Goal: Transaction & Acquisition: Purchase product/service

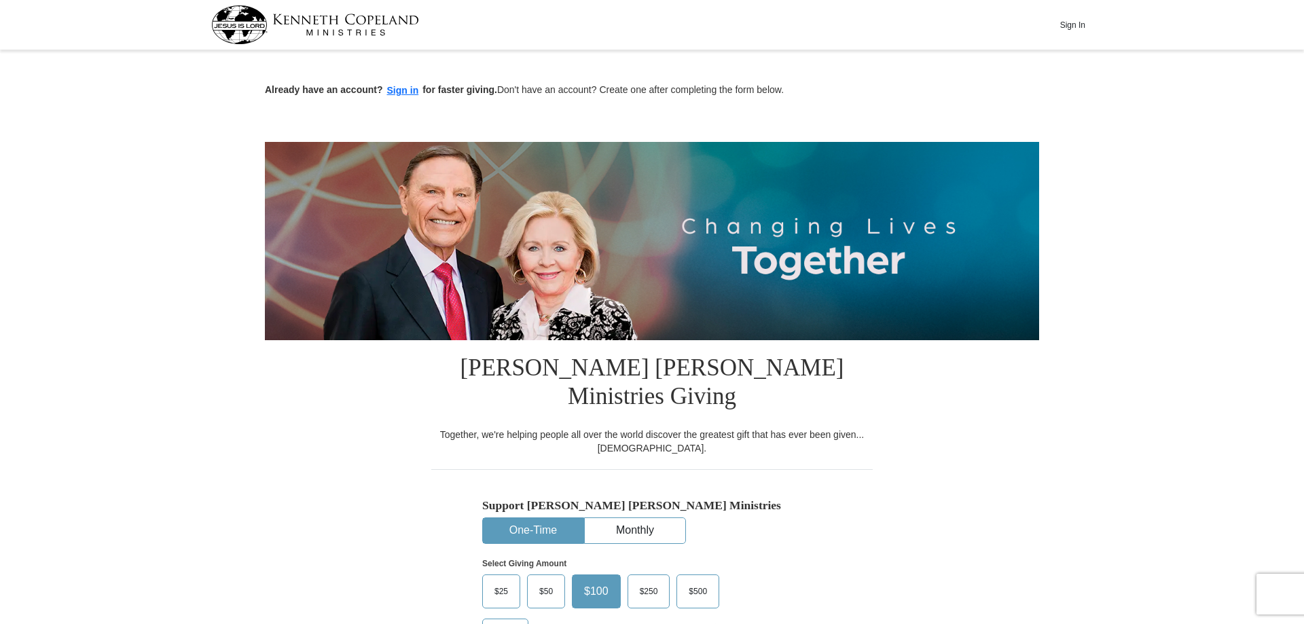
click at [509, 518] on button "One-Time" at bounding box center [533, 530] width 101 height 25
click at [539, 581] on span "$50" at bounding box center [545, 591] width 27 height 20
click at [0, 0] on input "$50" at bounding box center [0, 0] width 0 height 0
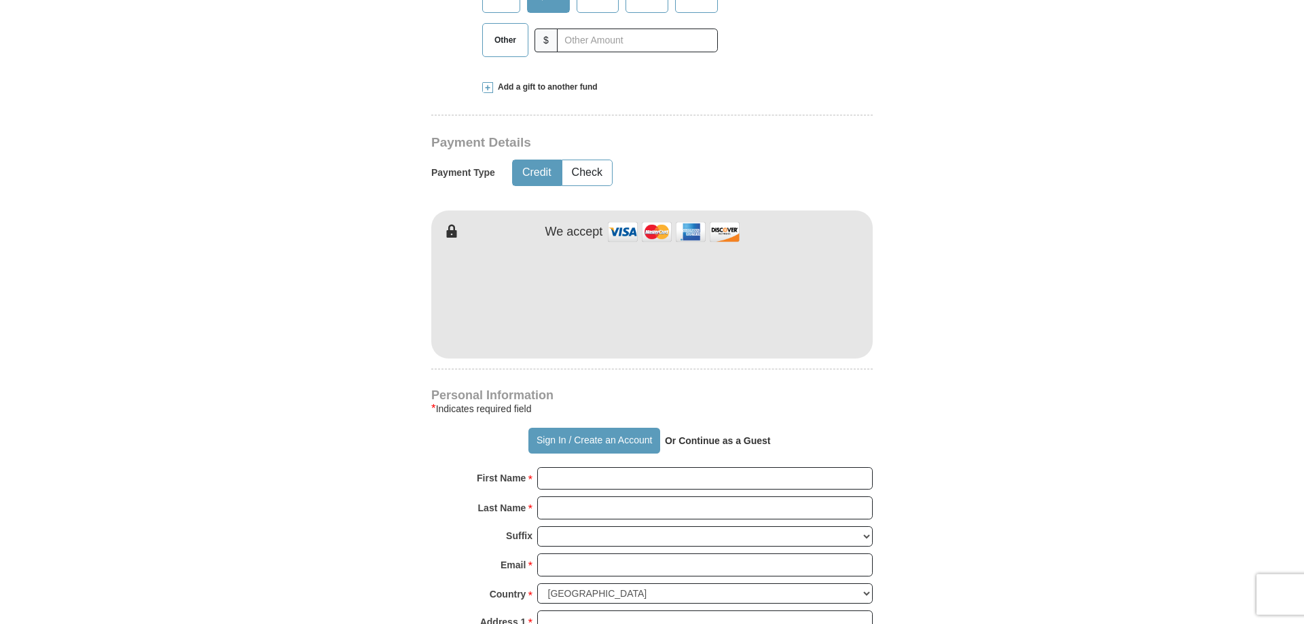
scroll to position [624, 0]
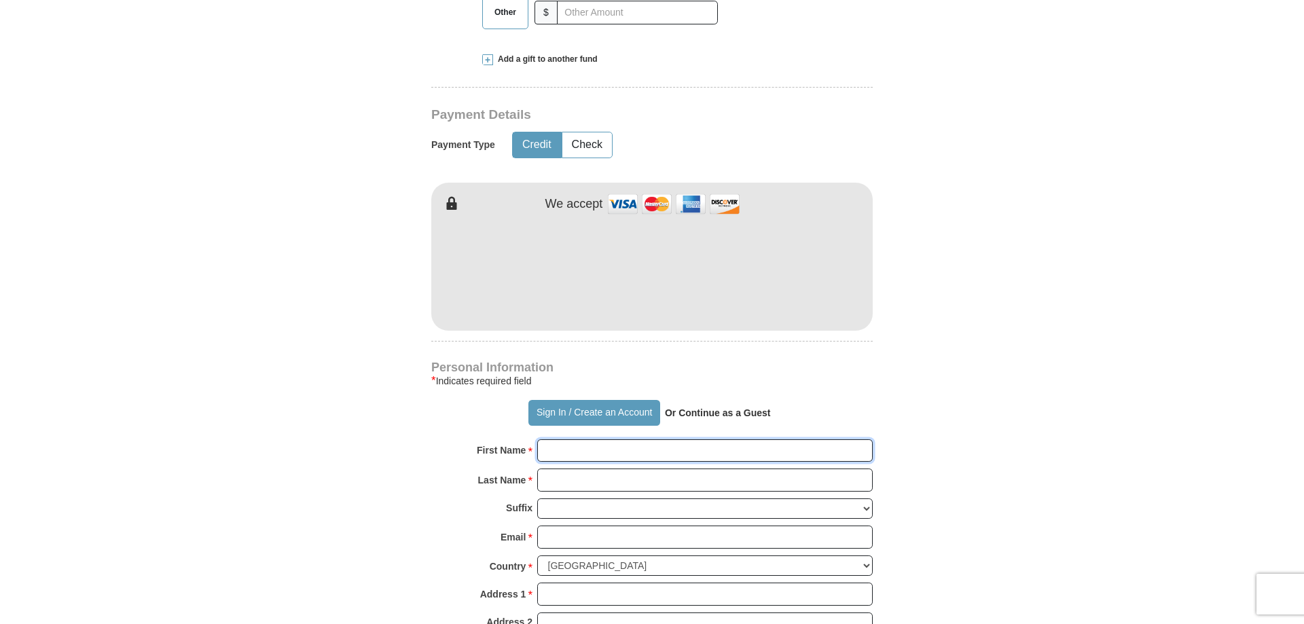
click at [562, 439] on input "First Name *" at bounding box center [705, 450] width 336 height 23
type input "B"
click at [602, 400] on button "Sign In / Create an Account" at bounding box center [593, 413] width 131 height 26
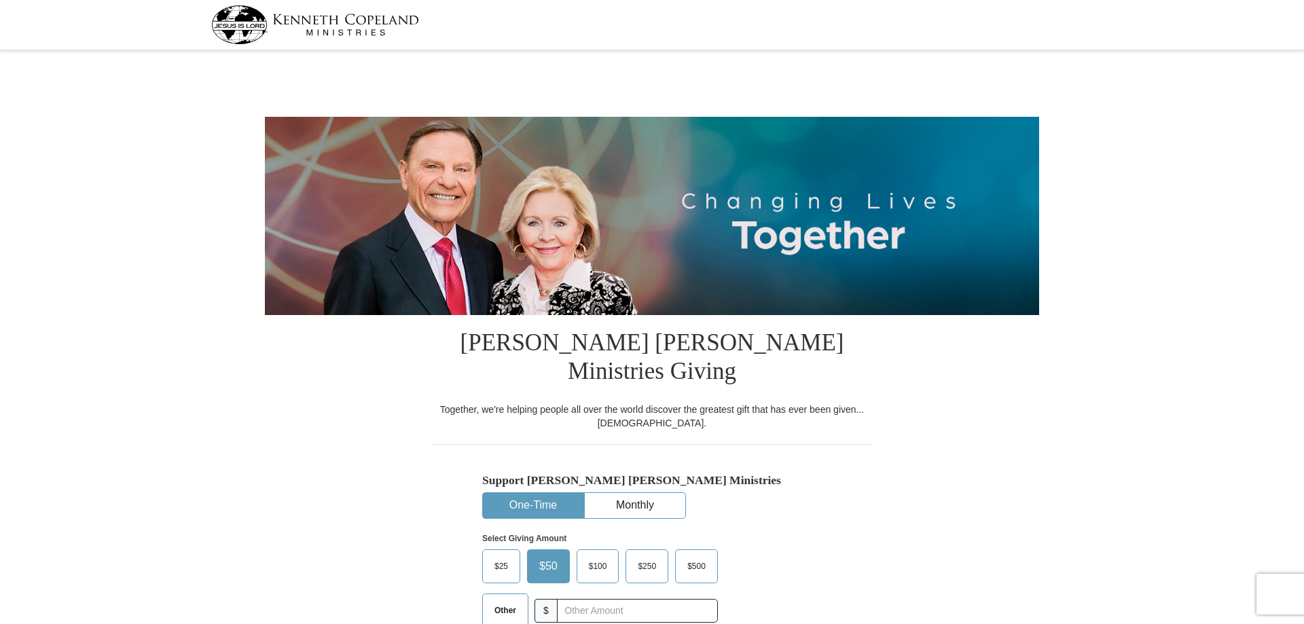
select select "OH"
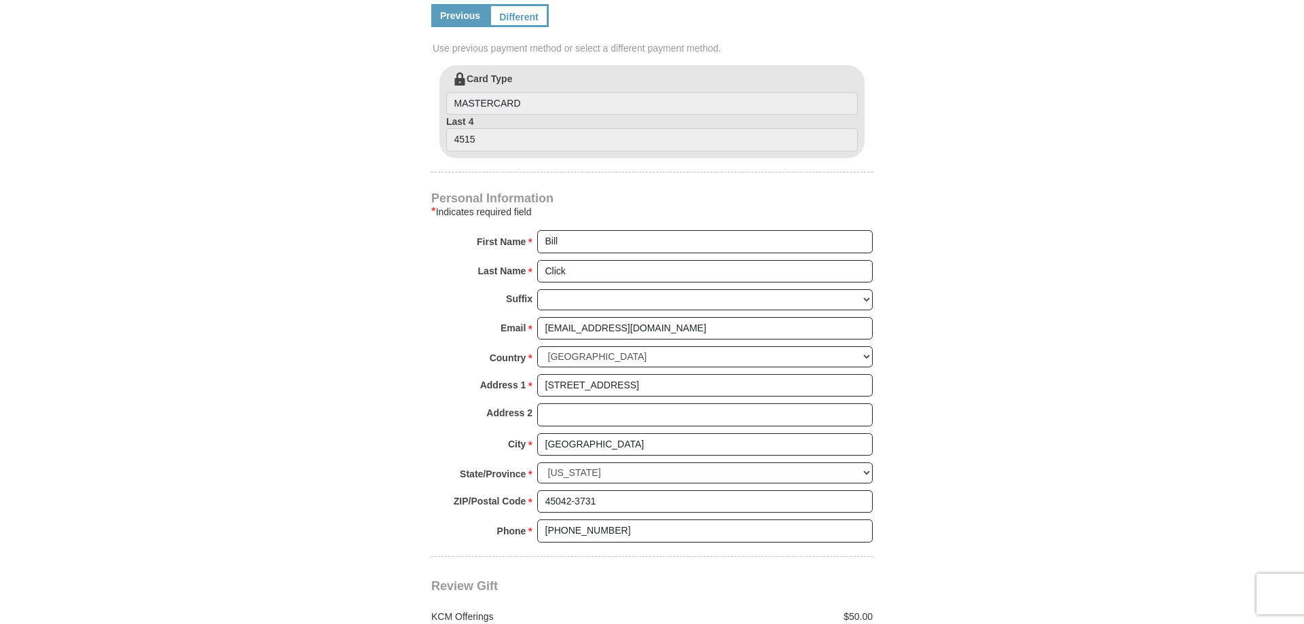
scroll to position [762, 0]
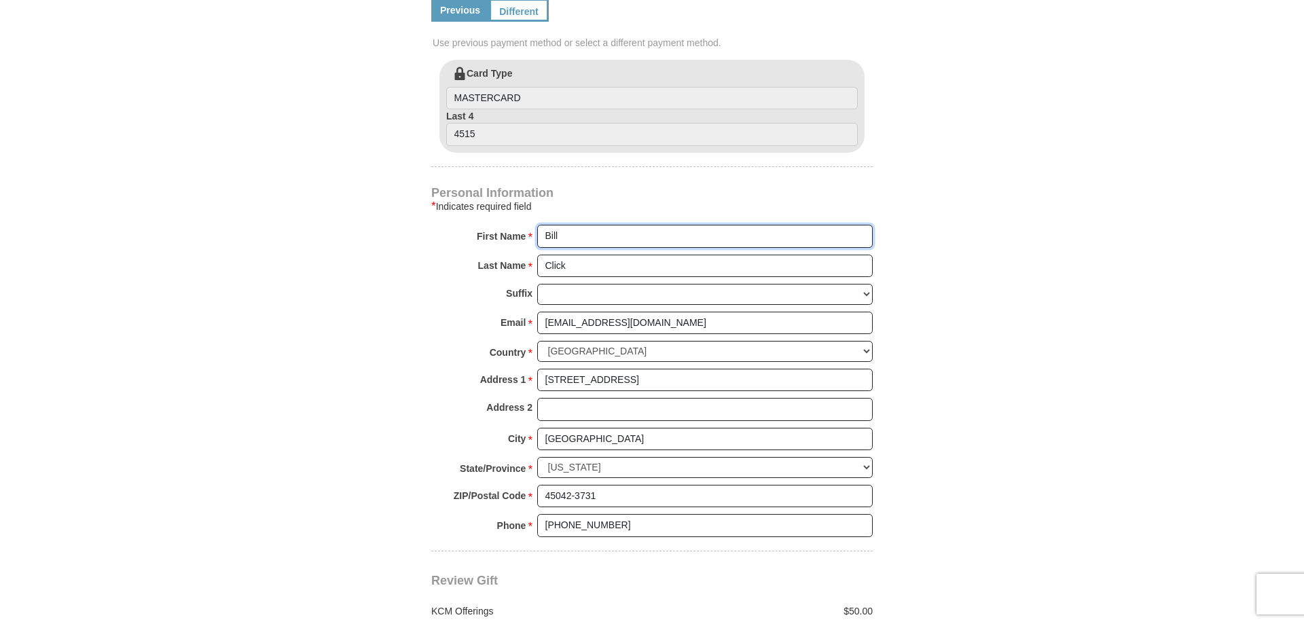
click at [583, 225] on input "Bill" at bounding box center [705, 236] width 336 height 23
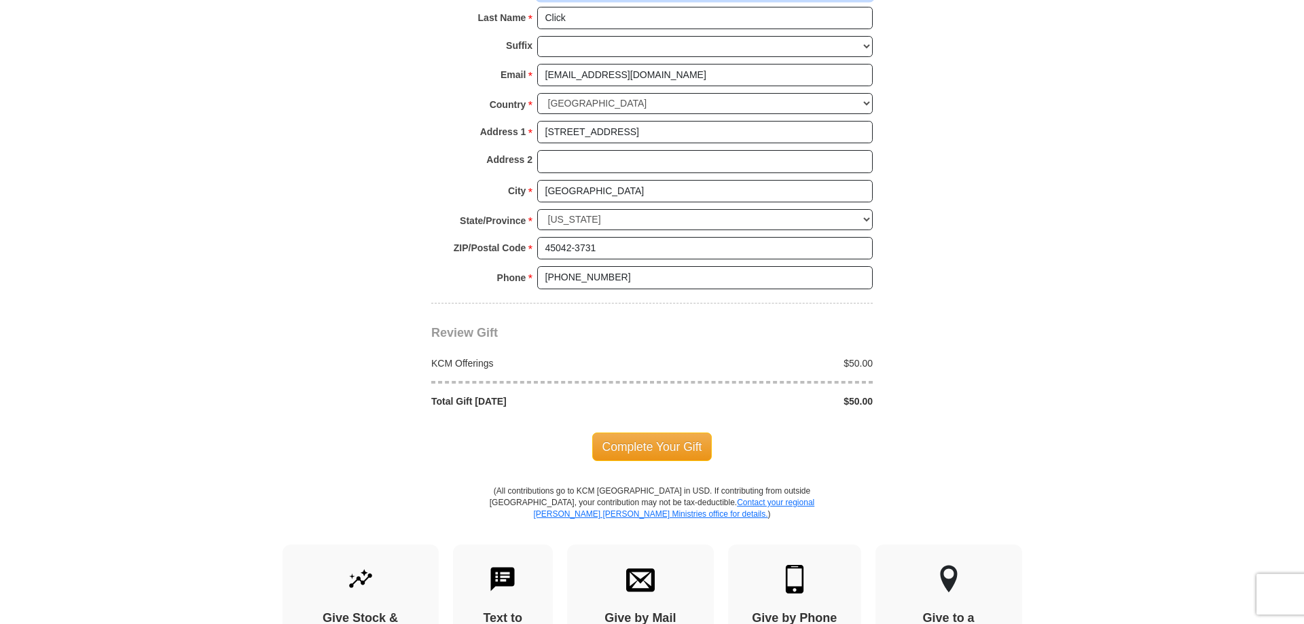
scroll to position [1039, 0]
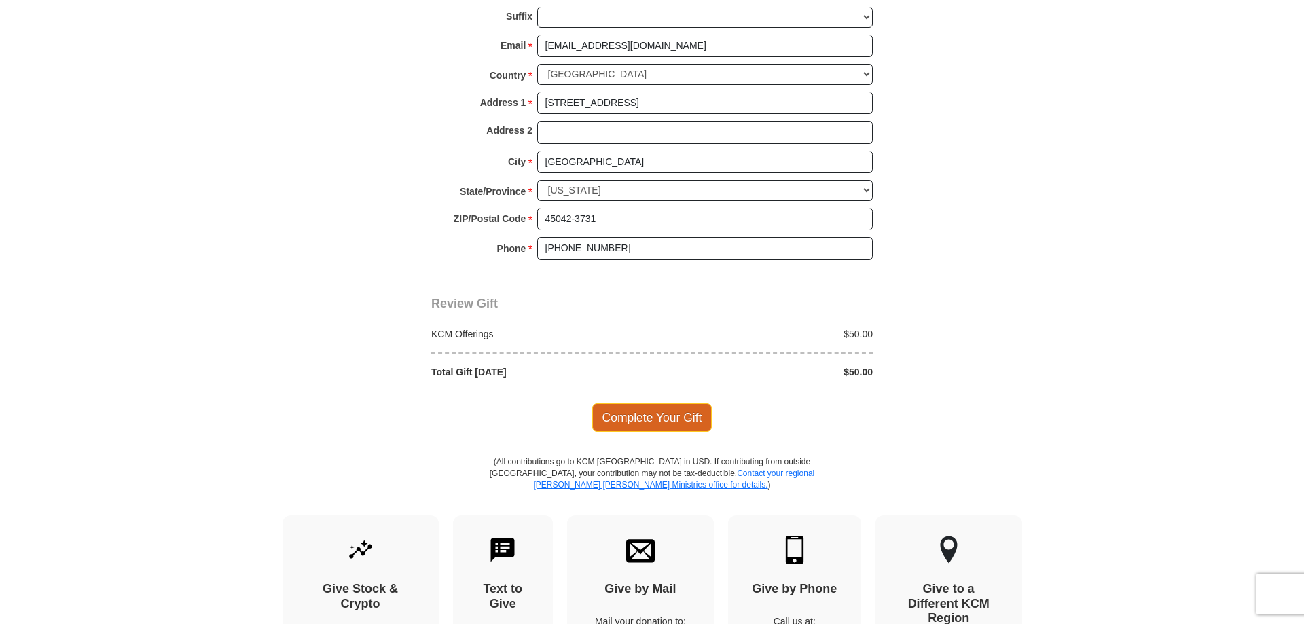
type input "Bill & [PERSON_NAME]"
click at [638, 403] on span "Complete Your Gift" at bounding box center [652, 417] width 120 height 29
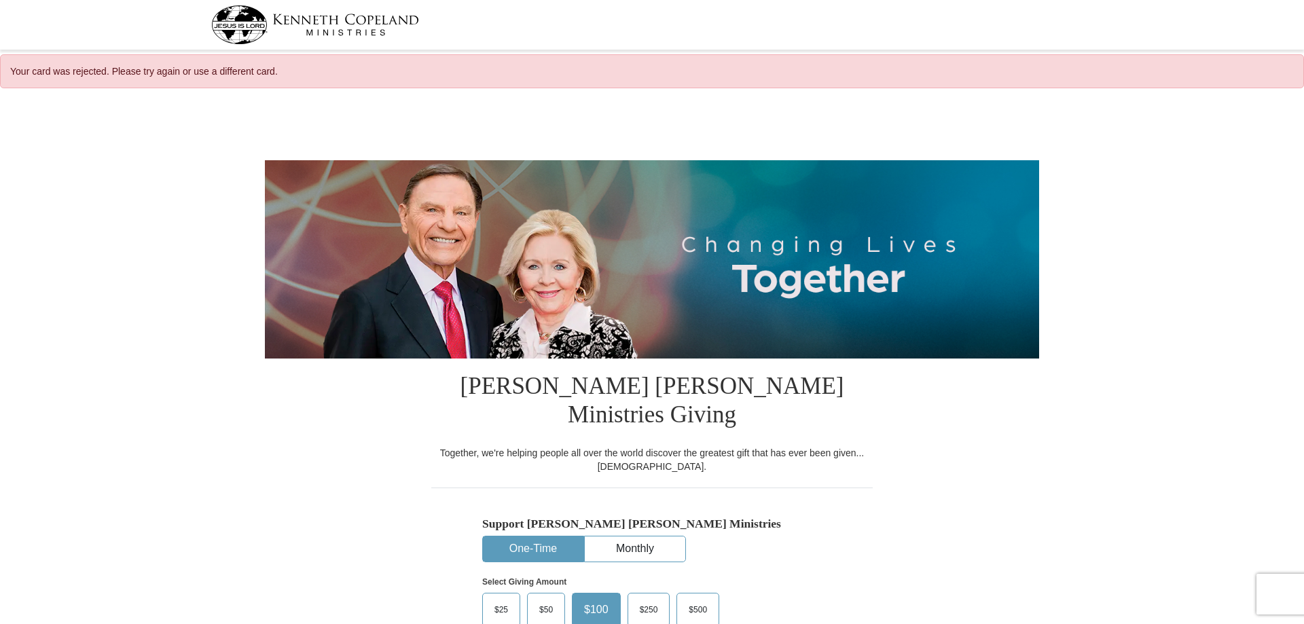
select select "OH"
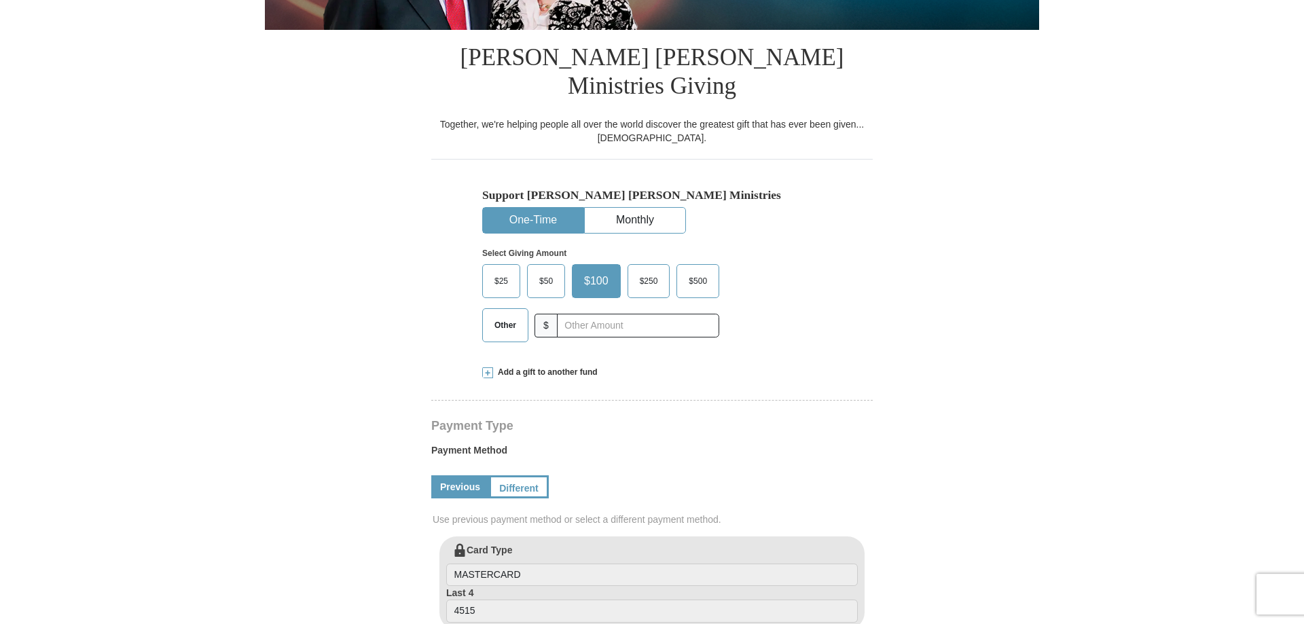
scroll to position [346, 0]
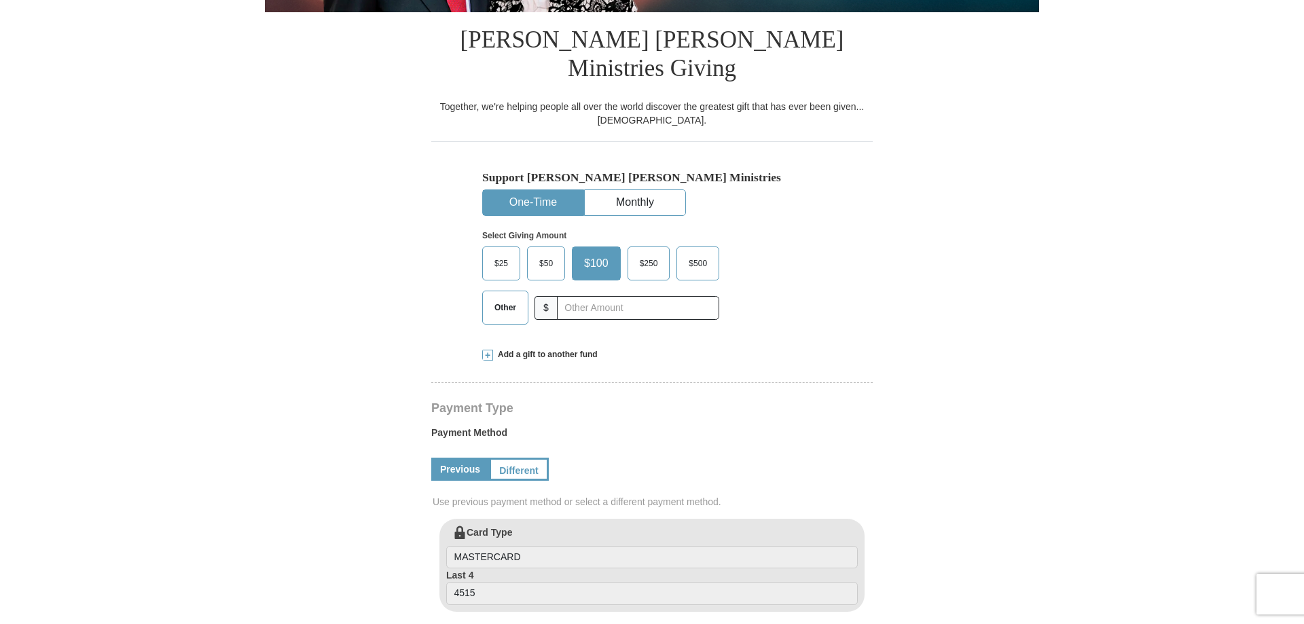
click at [546, 253] on span "$50" at bounding box center [545, 263] width 27 height 20
click at [0, 0] on input "$50" at bounding box center [0, 0] width 0 height 0
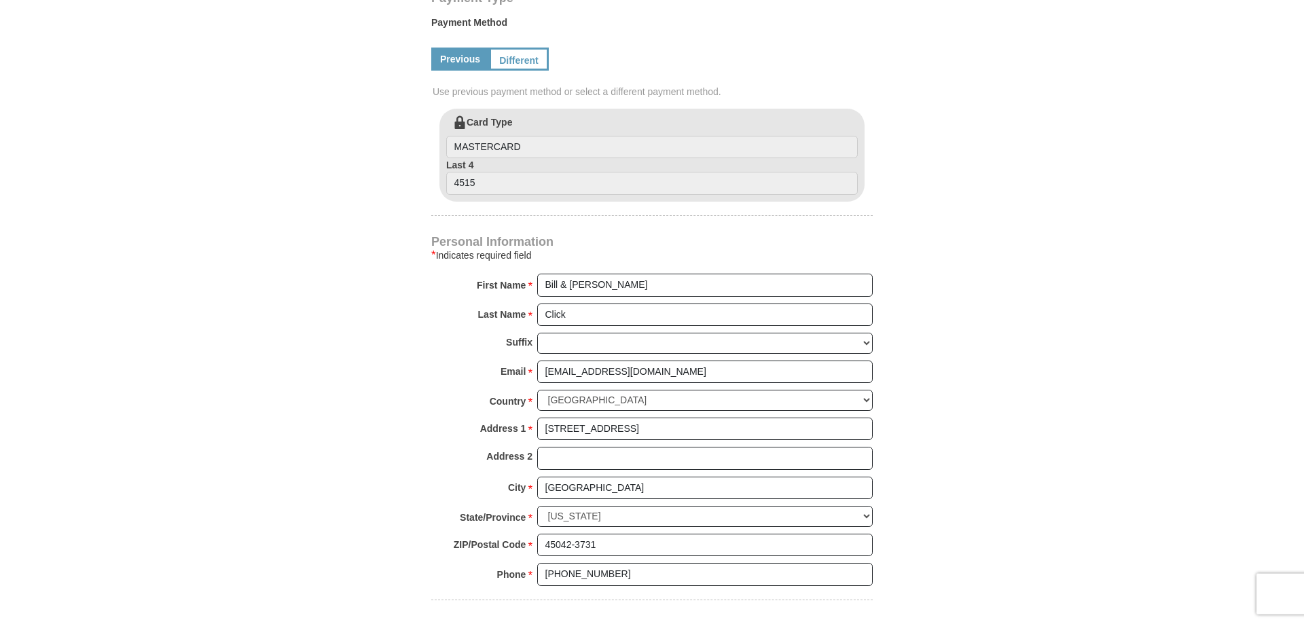
scroll to position [762, 0]
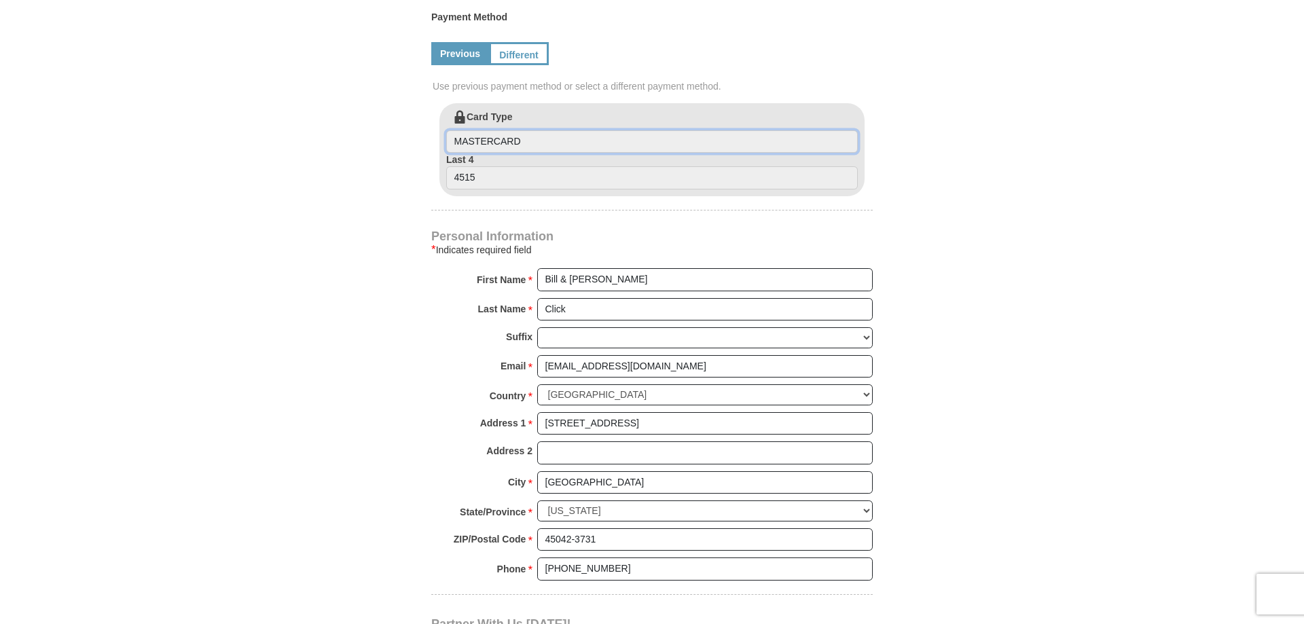
click at [554, 130] on input "MASTERCARD" at bounding box center [652, 141] width 412 height 23
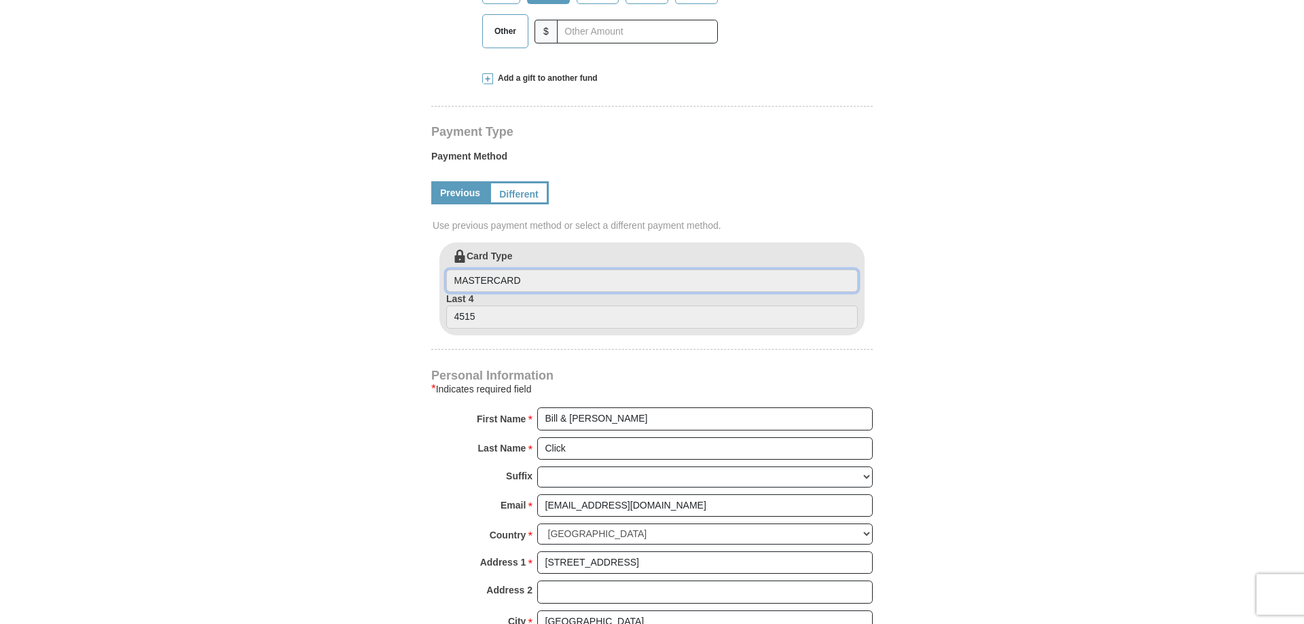
scroll to position [624, 0]
click at [491, 305] on input "4515" at bounding box center [652, 316] width 412 height 23
click at [502, 181] on link "Different" at bounding box center [517, 192] width 57 height 23
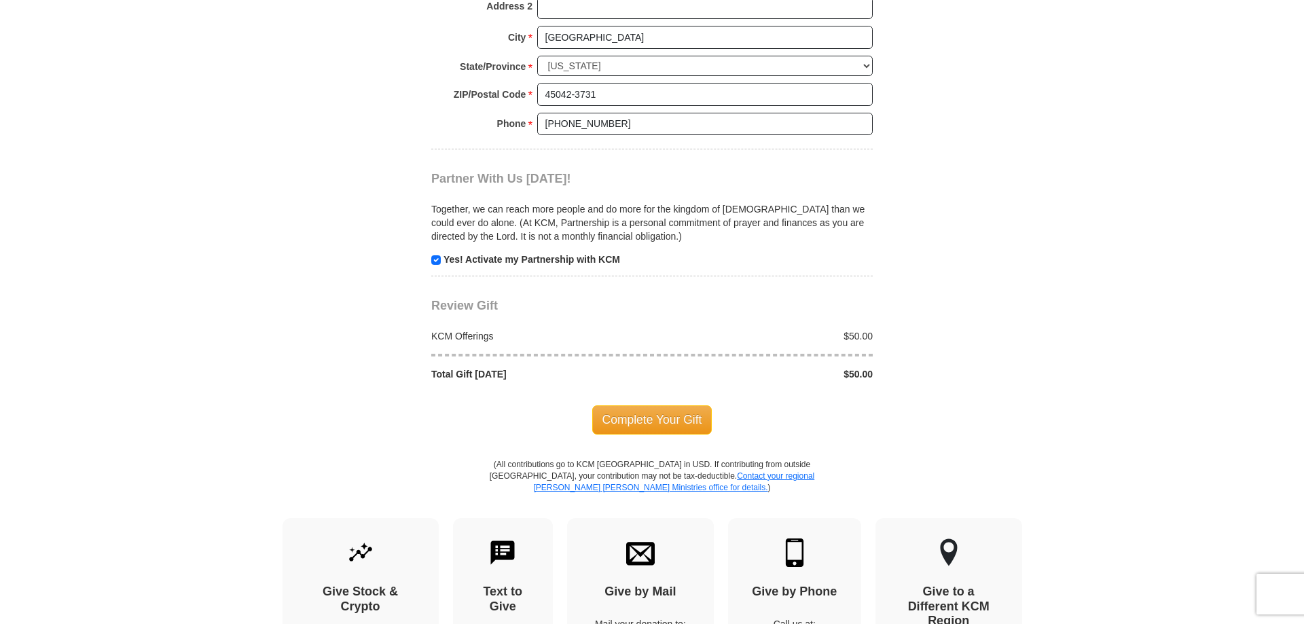
scroll to position [1386, 0]
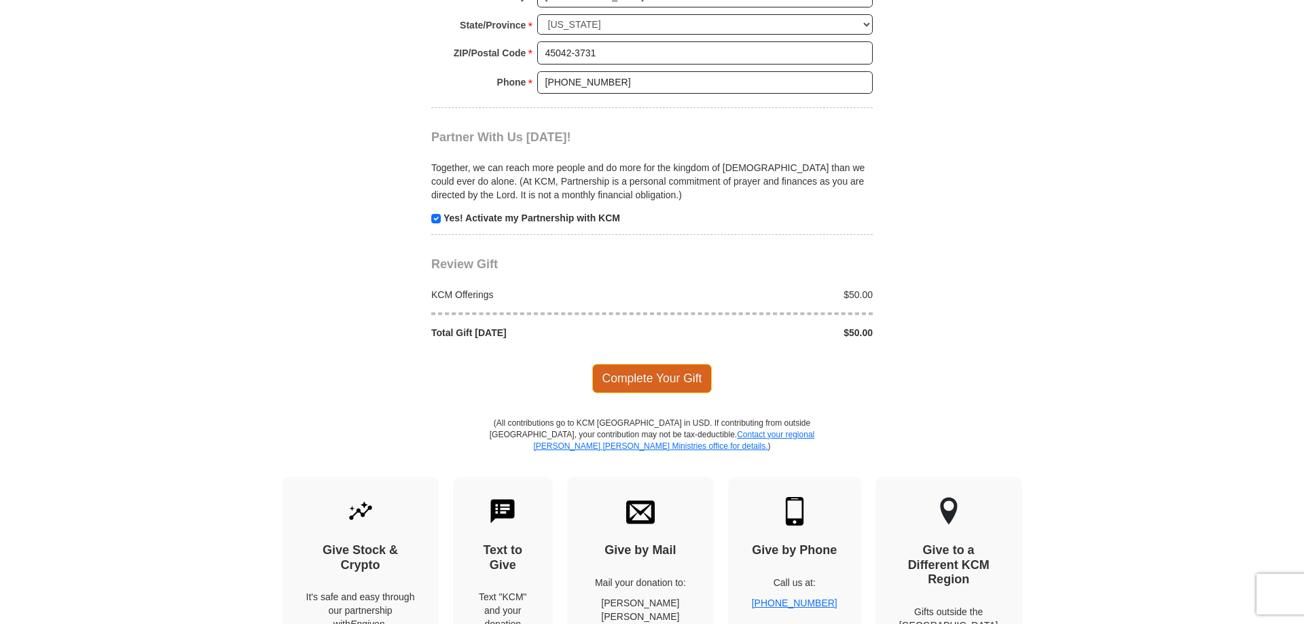
click at [657, 364] on span "Complete Your Gift" at bounding box center [652, 378] width 120 height 29
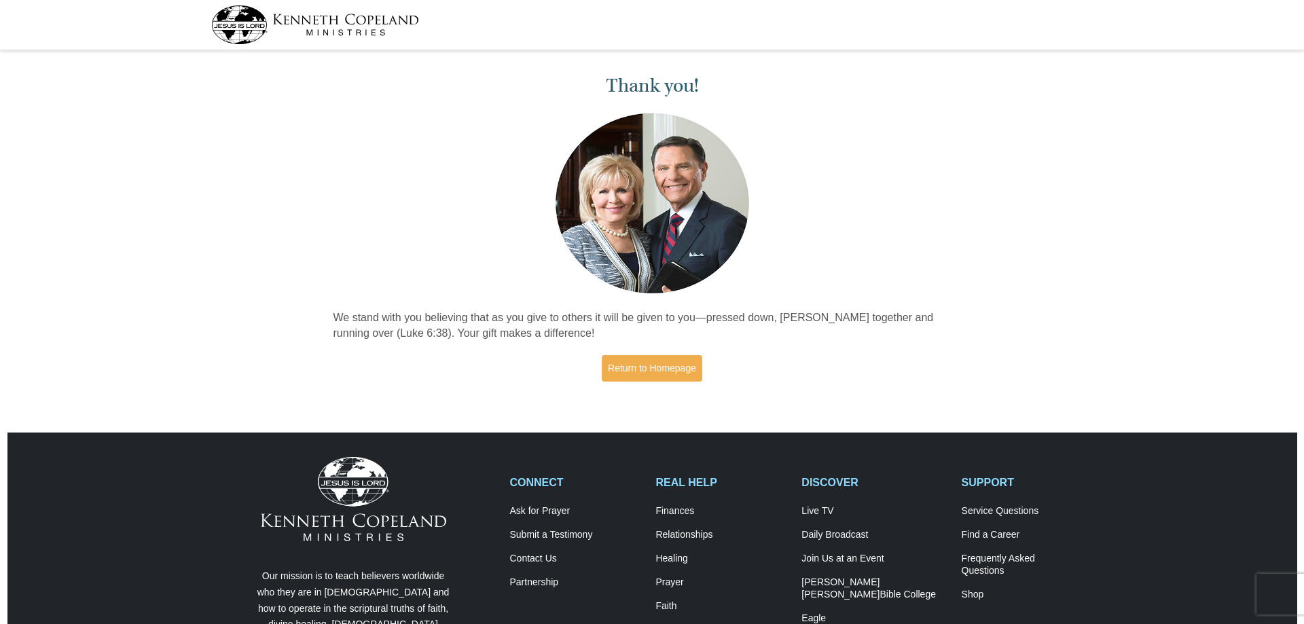
click at [348, 144] on div "Thank you! We stand with you believing that as you give to others it will be gi…" at bounding box center [652, 222] width 652 height 337
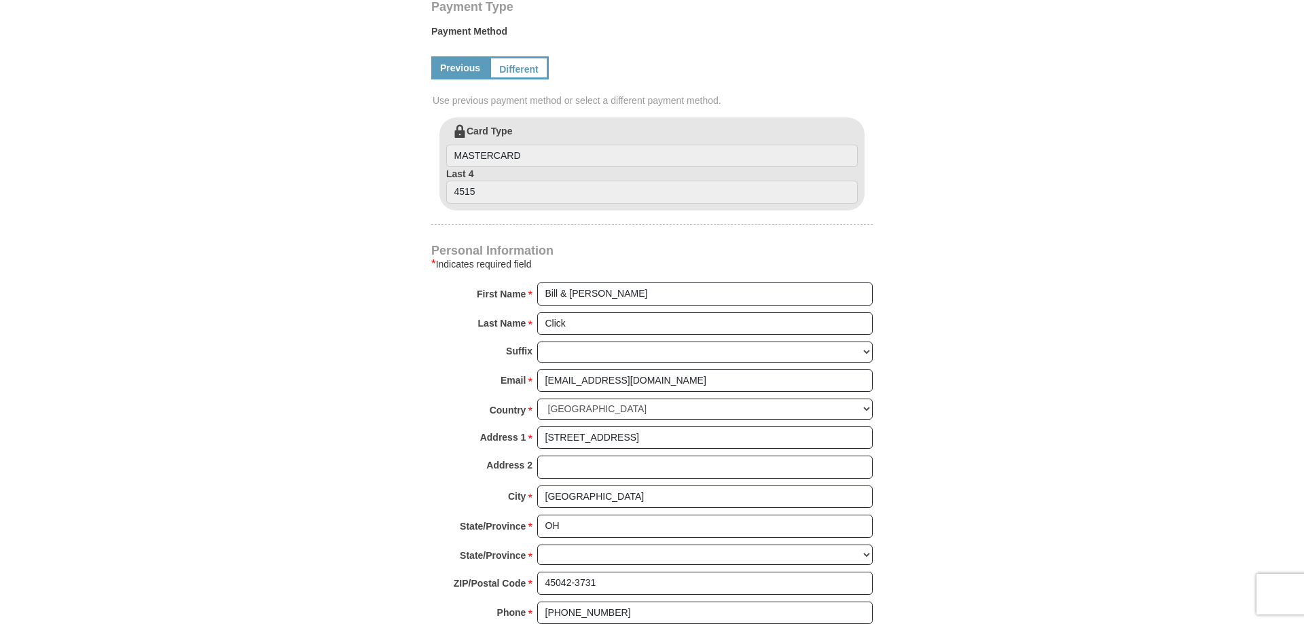
select select "OH"
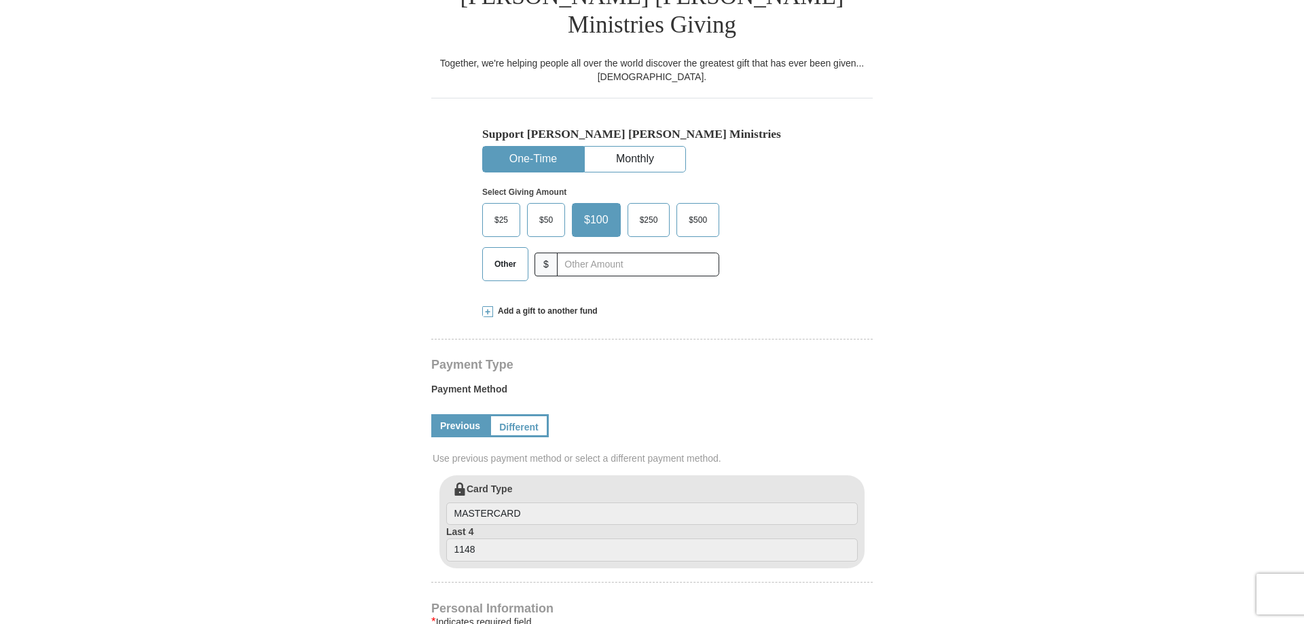
scroll to position [29, 0]
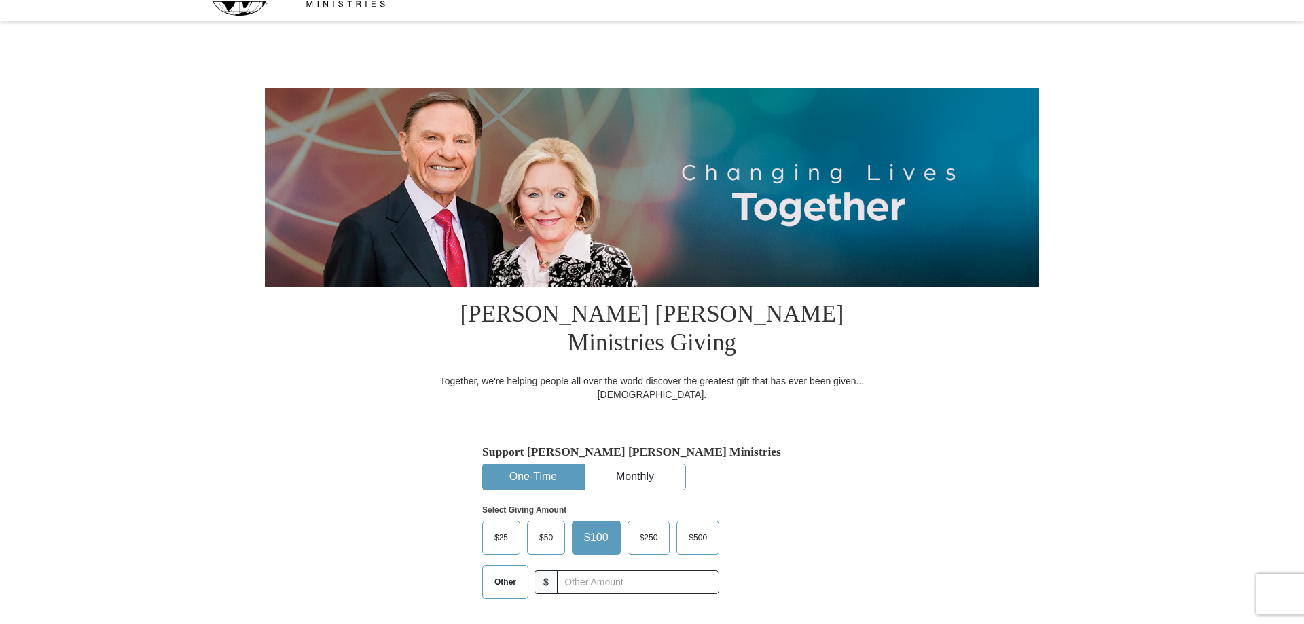
select select "OH"
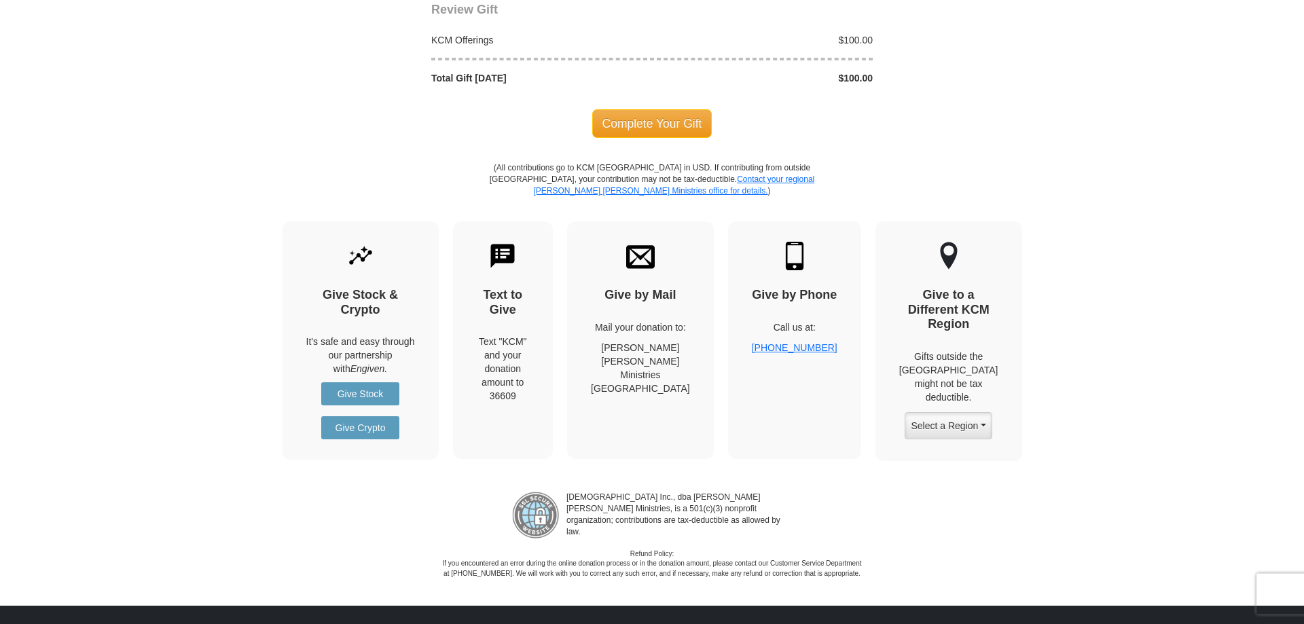
scroll to position [1524, 0]
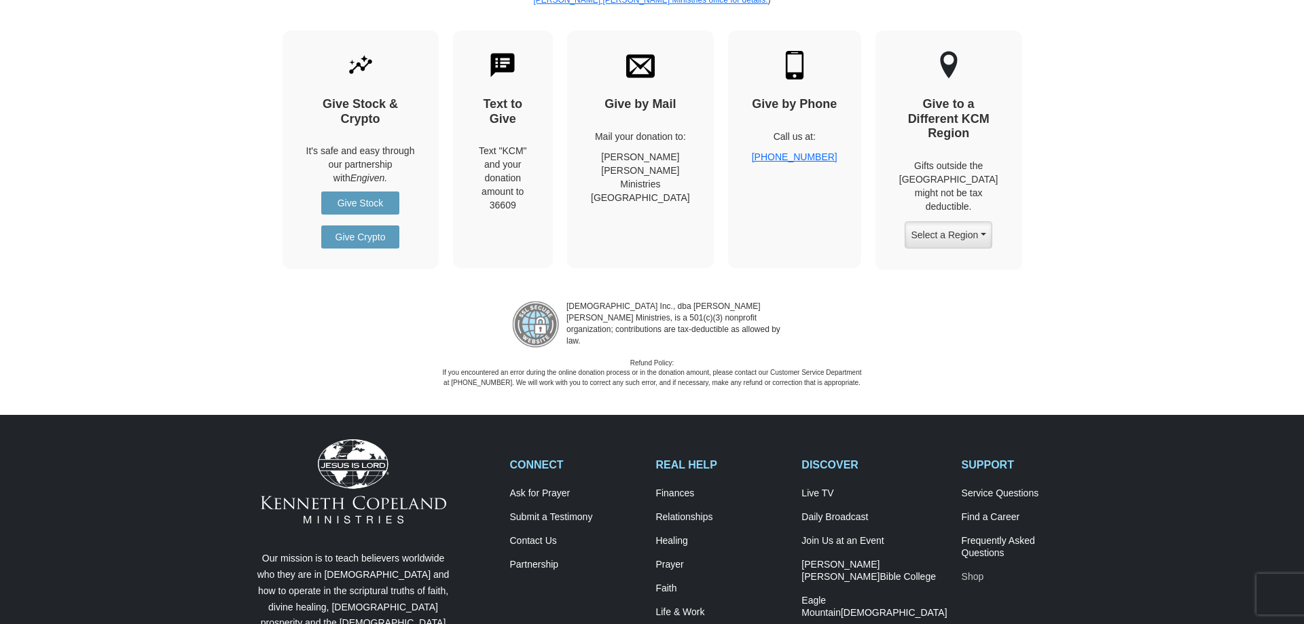
click at [967, 571] on link "Shop" at bounding box center [1028, 577] width 132 height 12
